Goal: Manage account settings

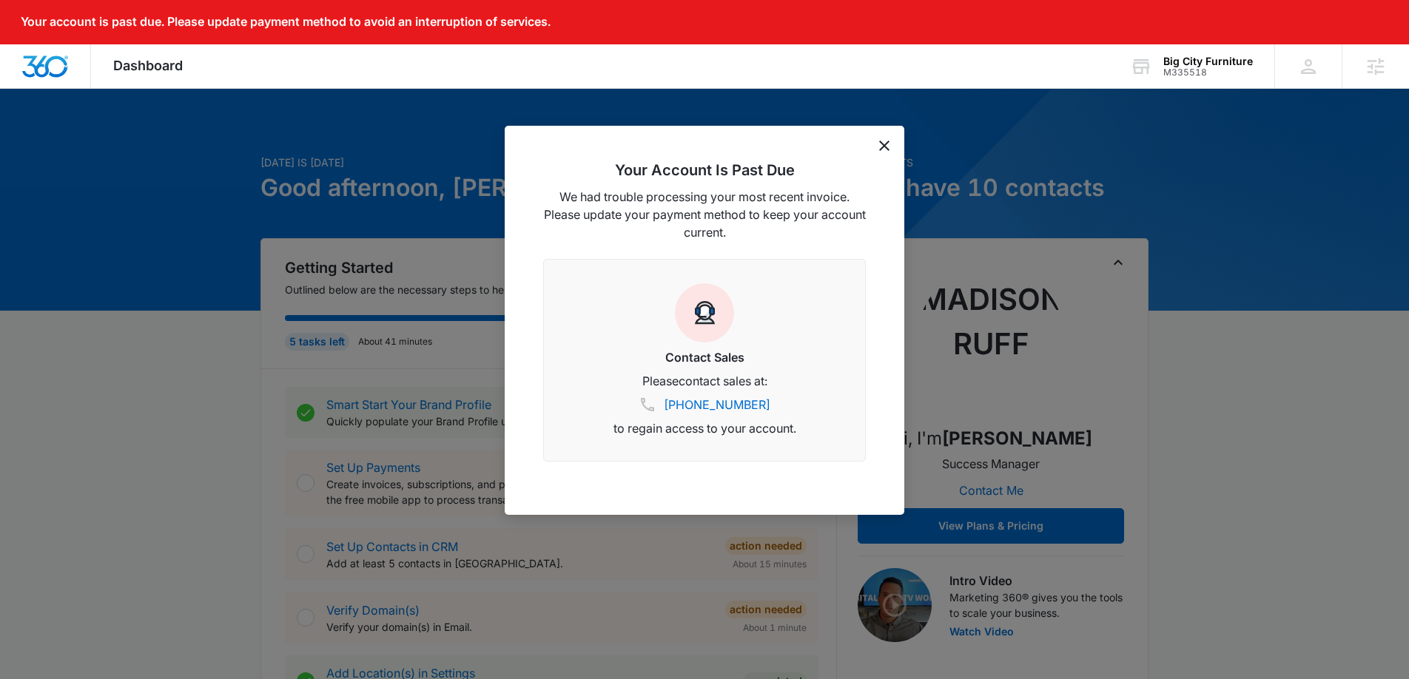
click at [889, 152] on div "Your Account Is Past Due We had trouble processing your most recent invoice. Pl…" at bounding box center [705, 320] width 400 height 389
click at [882, 144] on icon "dismiss this dialog" at bounding box center [884, 146] width 10 height 10
click at [883, 149] on icon "dismiss this dialog" at bounding box center [884, 146] width 10 height 10
